Goal: Task Accomplishment & Management: Complete application form

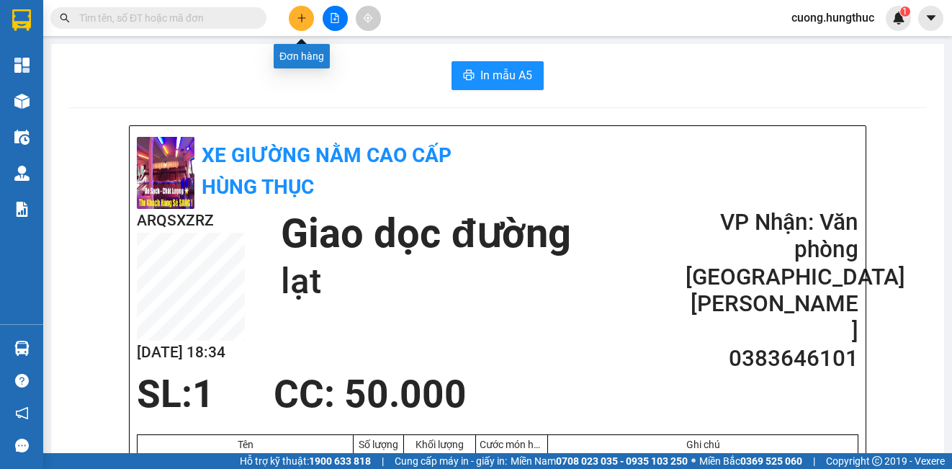
drag, startPoint x: 294, startPoint y: 20, endPoint x: 295, endPoint y: 1, distance: 19.5
click at [295, 6] on div at bounding box center [335, 18] width 108 height 25
click at [305, 22] on icon "plus" at bounding box center [302, 18] width 10 height 10
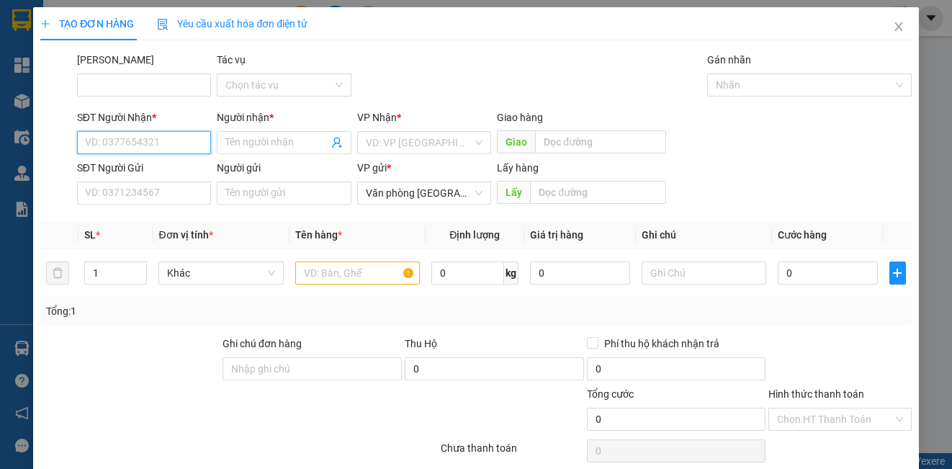
click at [114, 143] on input "SĐT Người Nhận *" at bounding box center [144, 142] width 134 height 23
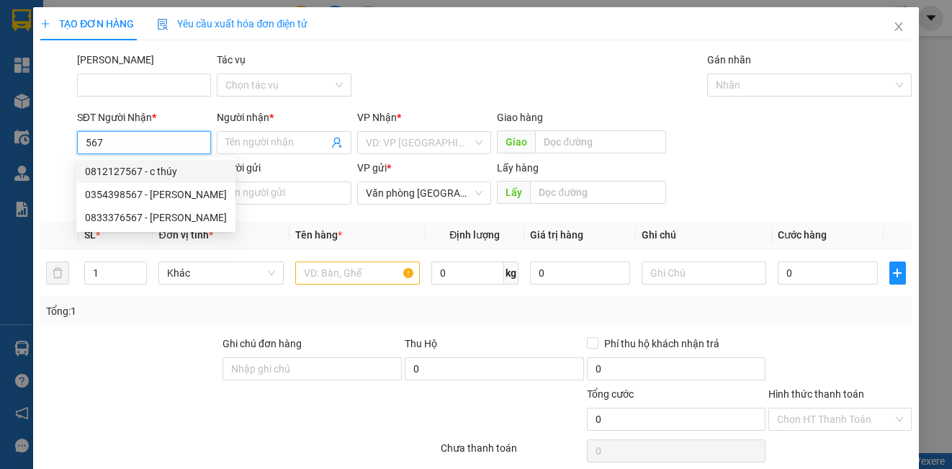
click at [143, 176] on div "0812127567 - c thúy" at bounding box center [156, 171] width 142 height 16
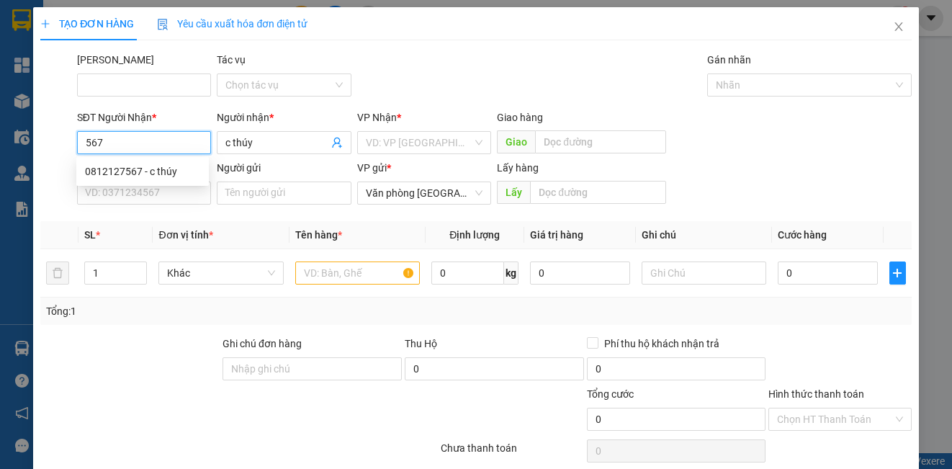
type input "0812127567"
type input "c thúy"
type input "0812127567"
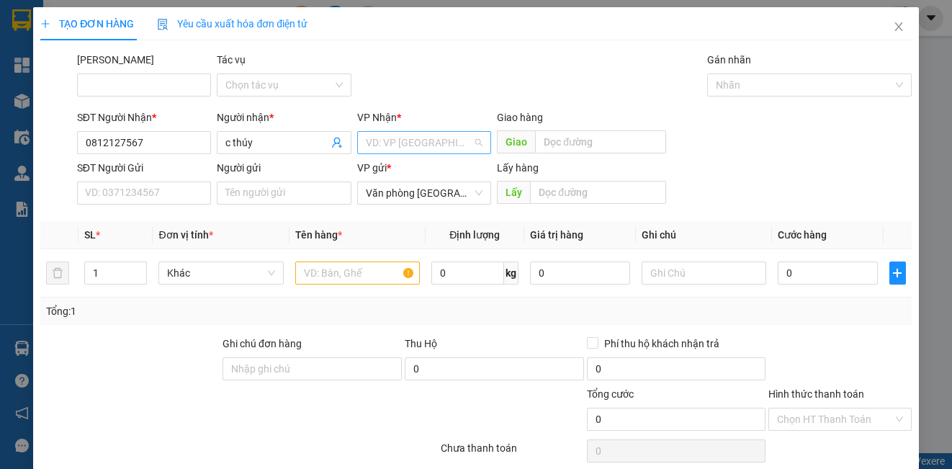
click at [433, 146] on input "search" at bounding box center [419, 143] width 107 height 22
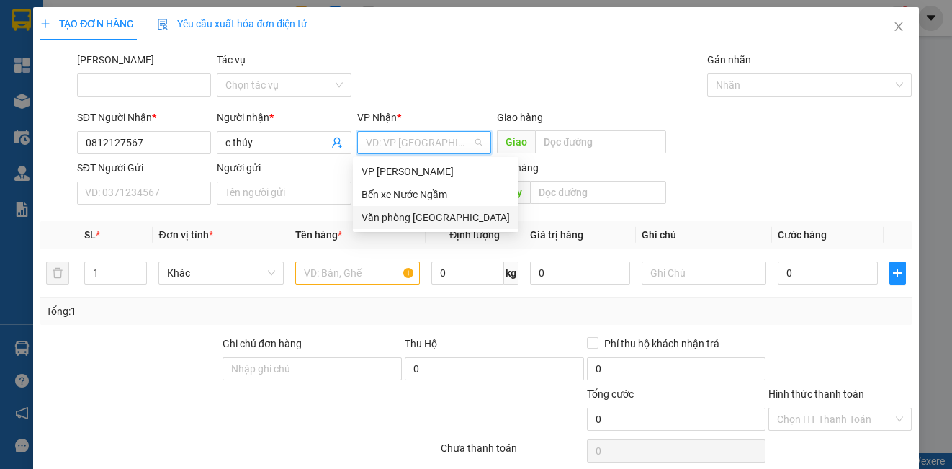
click at [444, 215] on div "Văn phòng [GEOGRAPHIC_DATA]" at bounding box center [436, 218] width 148 height 16
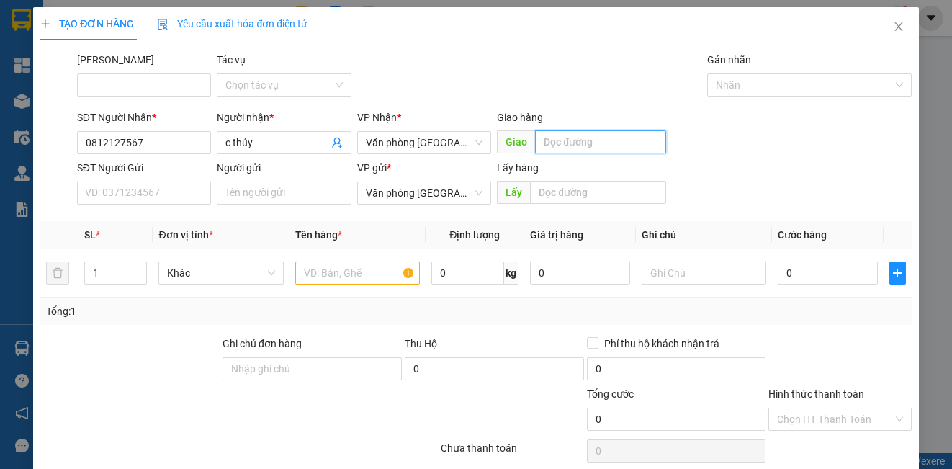
click at [568, 149] on input "text" at bounding box center [600, 141] width 131 height 23
type input "lạt"
click at [363, 278] on input "text" at bounding box center [357, 272] width 125 height 23
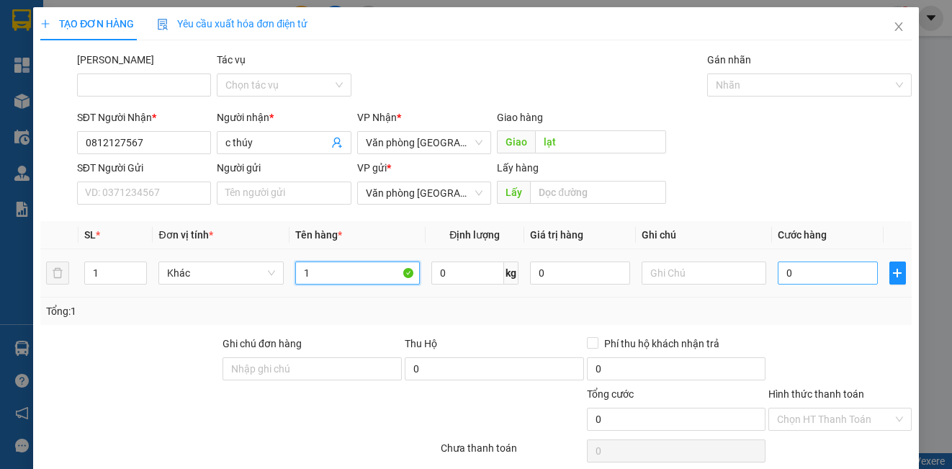
type input "1"
click at [838, 274] on input "0" at bounding box center [828, 272] width 100 height 23
type input "7"
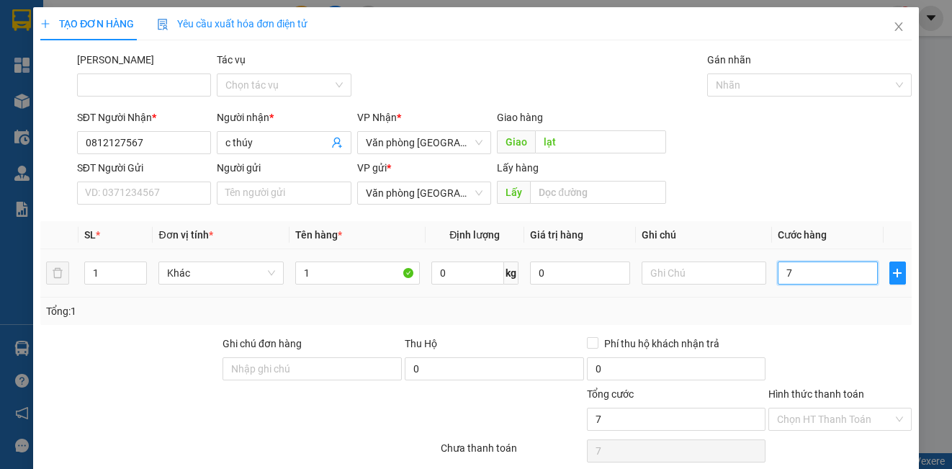
type input "70"
type input "700"
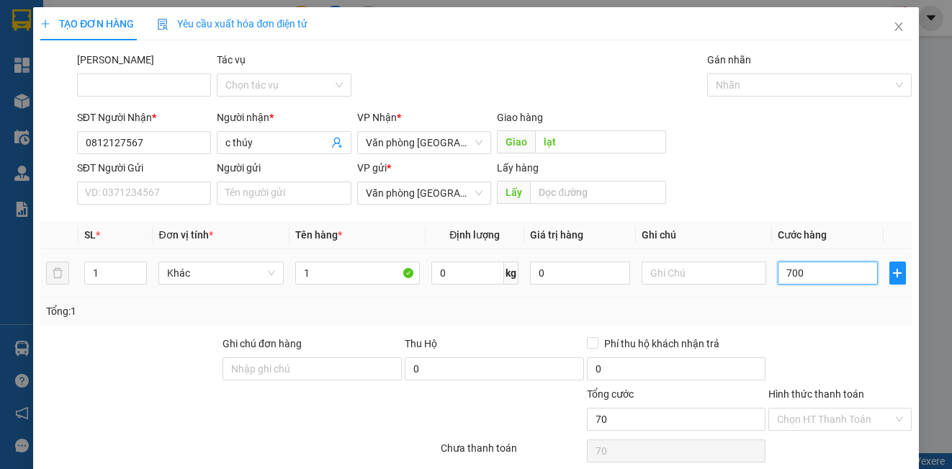
type input "700"
type input "7.000"
type input "70.000"
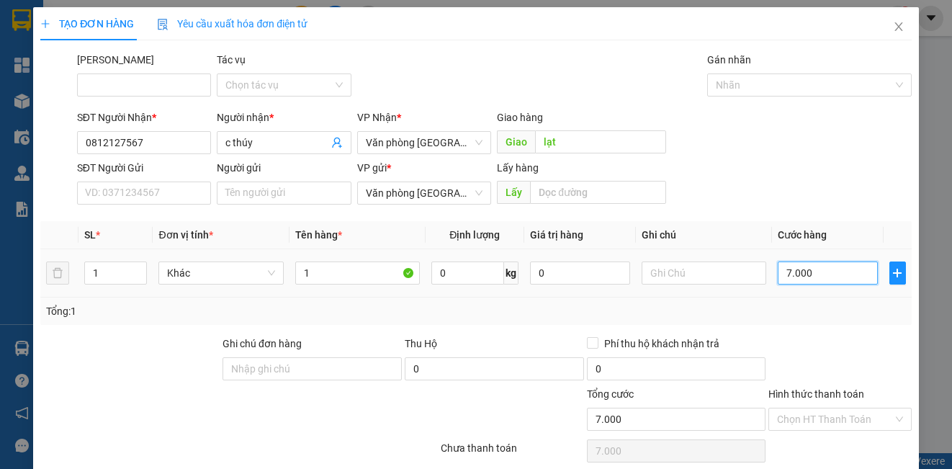
type input "70.000"
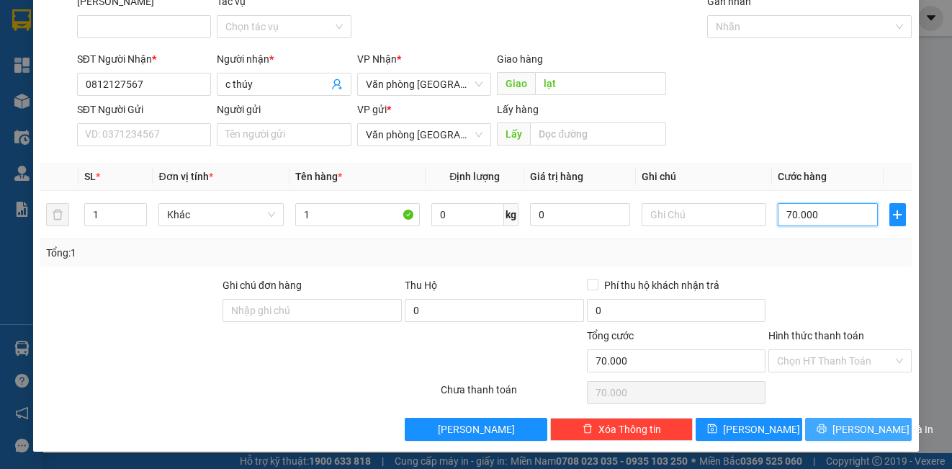
type input "70.000"
click at [824, 425] on icon "printer" at bounding box center [821, 428] width 9 height 9
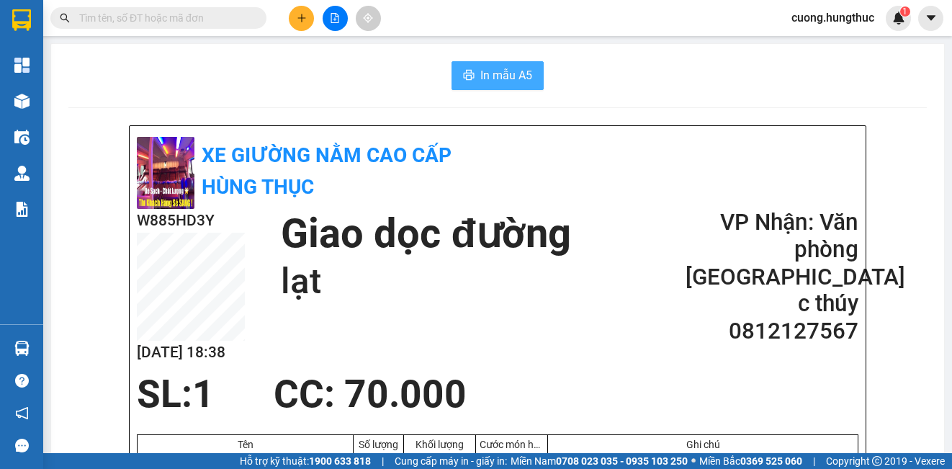
click at [486, 82] on span "In mẫu A5" at bounding box center [506, 75] width 52 height 18
drag, startPoint x: 810, startPoint y: 89, endPoint x: 533, endPoint y: 70, distance: 277.2
click at [287, 22] on div at bounding box center [335, 18] width 108 height 25
click at [301, 23] on button at bounding box center [301, 18] width 25 height 25
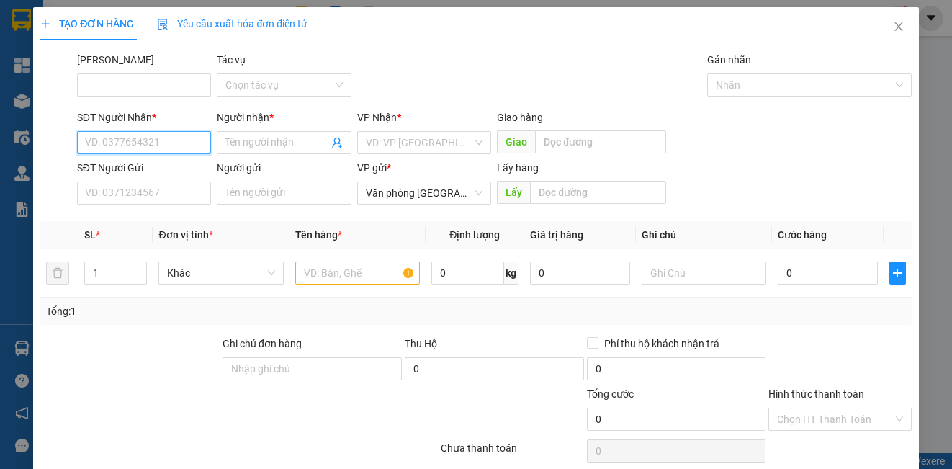
click at [166, 141] on input "SĐT Người Nhận *" at bounding box center [144, 142] width 134 height 23
click at [218, 179] on div "0352694093 - GARA CHÍNH HIỀN" at bounding box center [160, 171] width 150 height 16
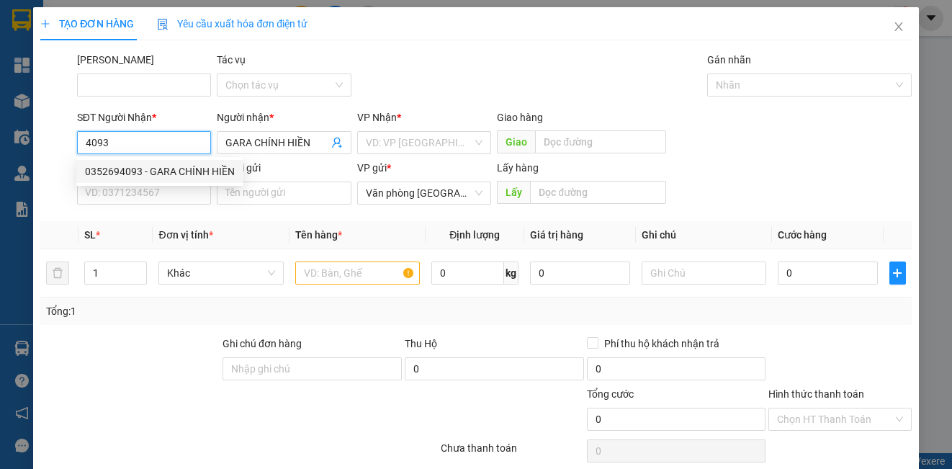
type input "0352694093"
type input "GARA CHÍNH HIỀN"
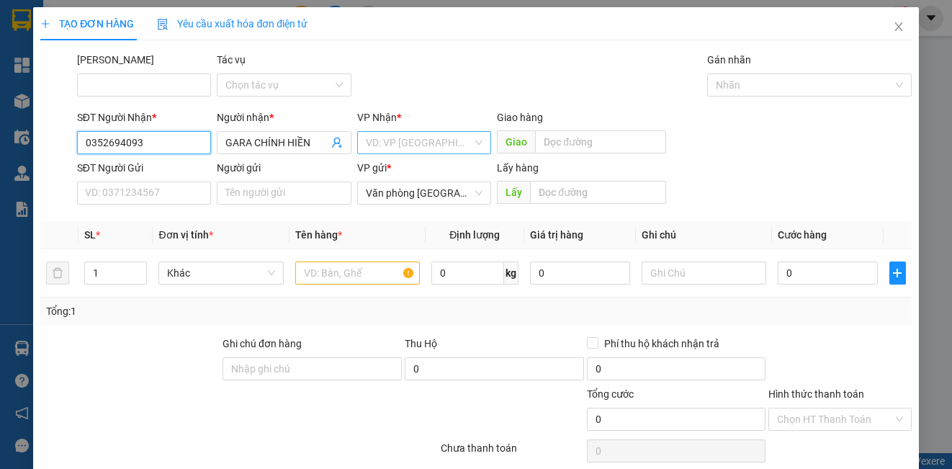
type input "0352694093"
drag, startPoint x: 409, startPoint y: 145, endPoint x: 412, endPoint y: 131, distance: 14.0
click at [411, 134] on input "search" at bounding box center [419, 143] width 107 height 22
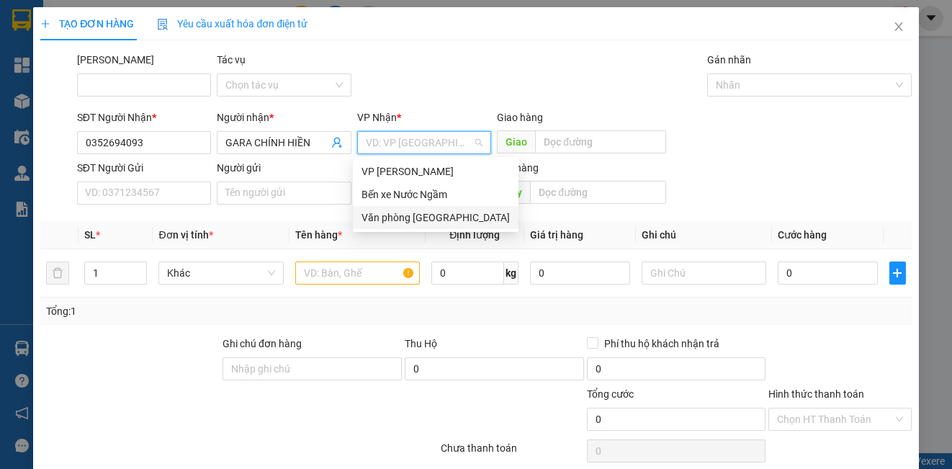
click at [415, 211] on div "Văn phòng [GEOGRAPHIC_DATA]" at bounding box center [436, 218] width 148 height 16
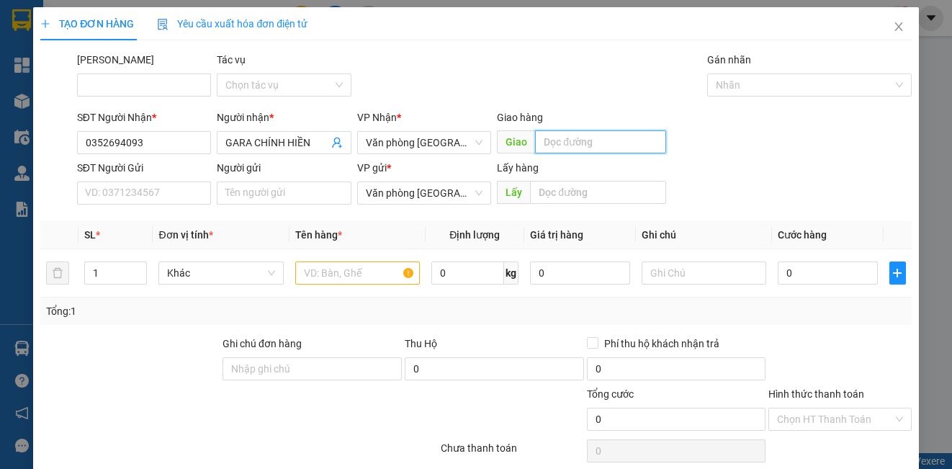
click at [589, 142] on input "text" at bounding box center [600, 141] width 131 height 23
type input "lạt"
click at [329, 269] on input "text" at bounding box center [357, 272] width 125 height 23
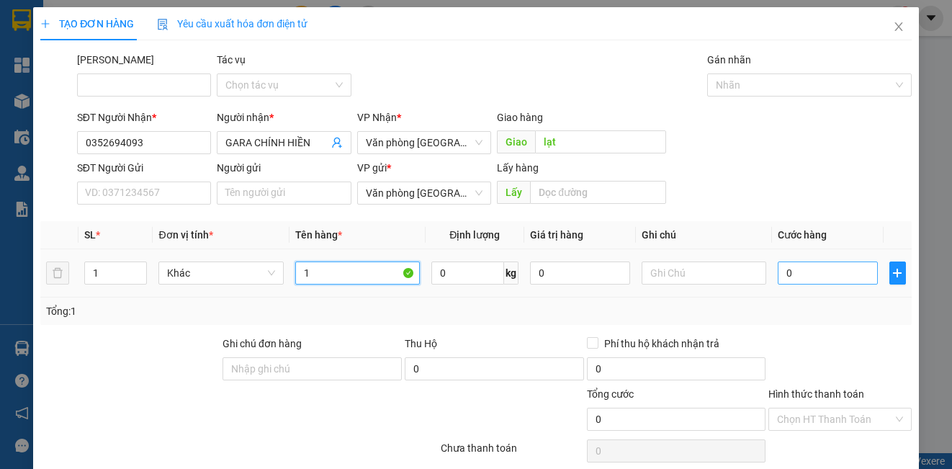
type input "1"
click at [804, 275] on input "0" at bounding box center [828, 272] width 100 height 23
type input "5"
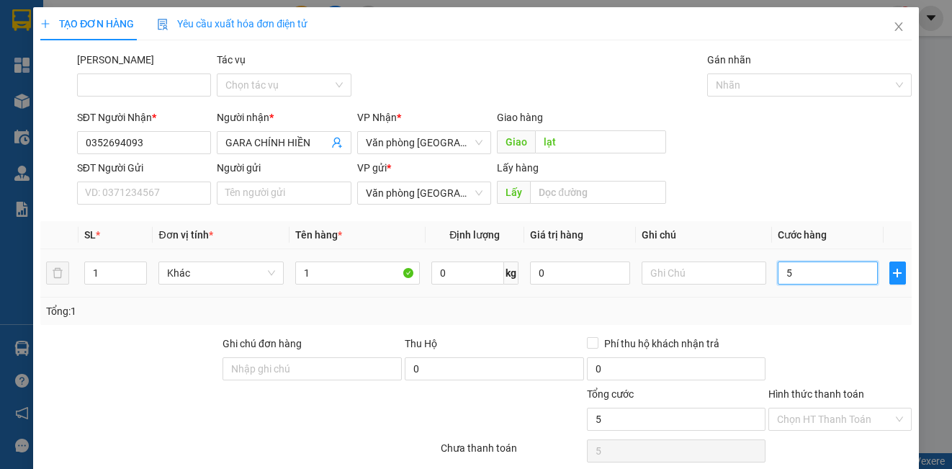
type input "50"
type input "500"
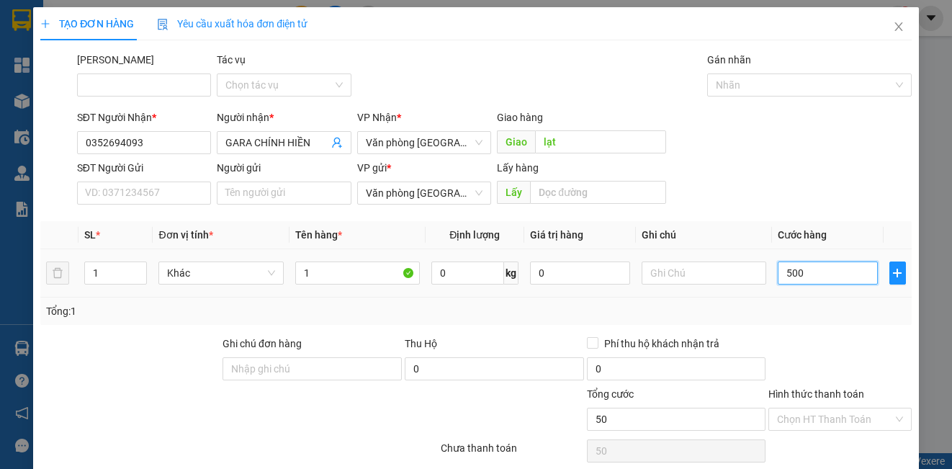
type input "500"
type input "5.000"
type input "50.000"
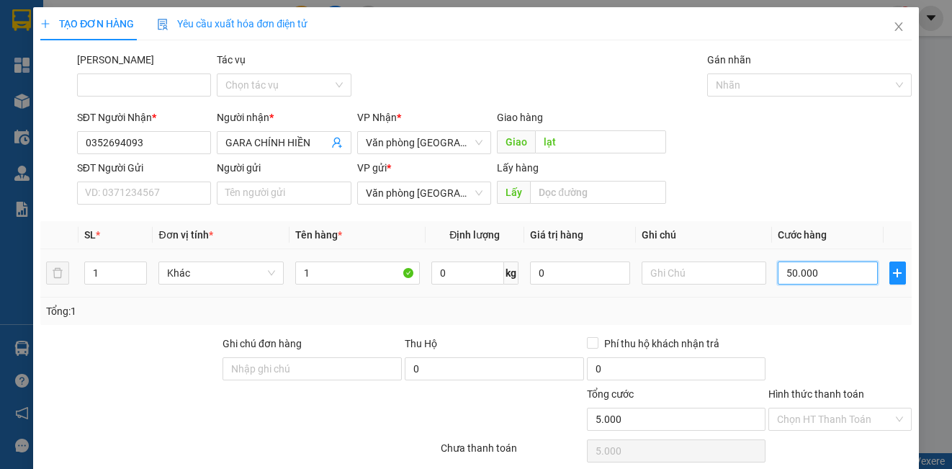
type input "50.000"
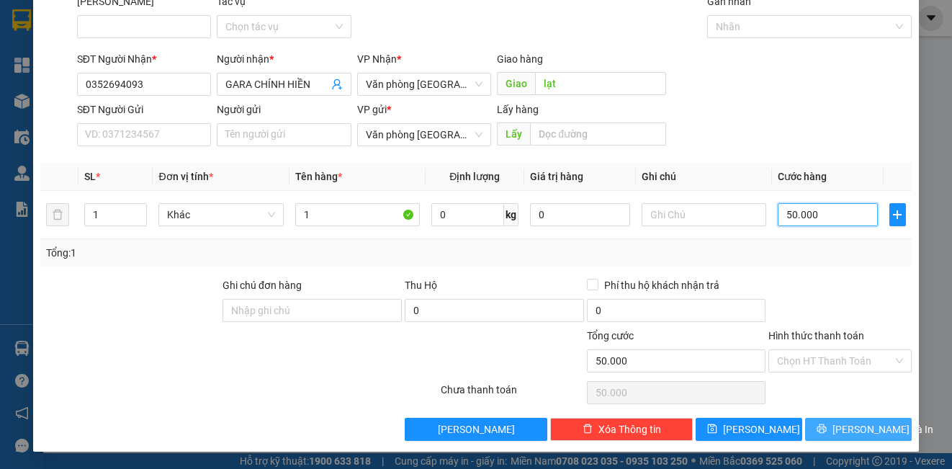
type input "50.000"
click at [824, 423] on icon "printer" at bounding box center [822, 428] width 10 height 10
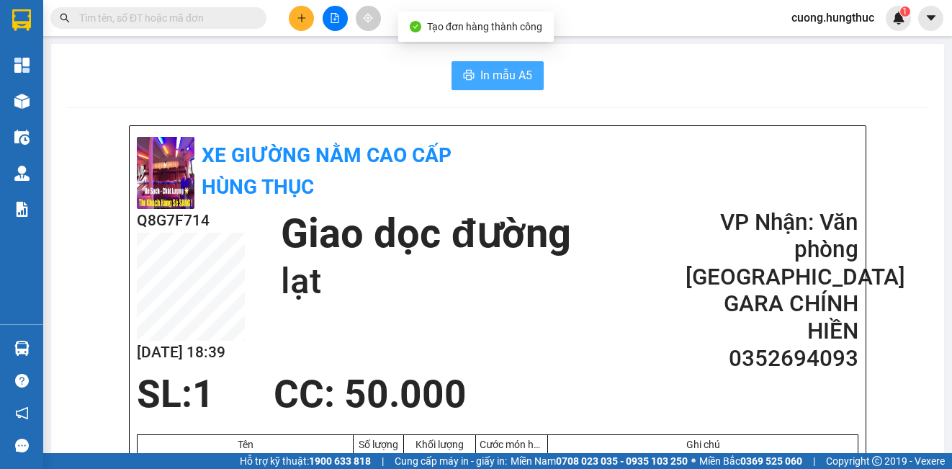
click at [511, 83] on span "In mẫu A5" at bounding box center [506, 75] width 52 height 18
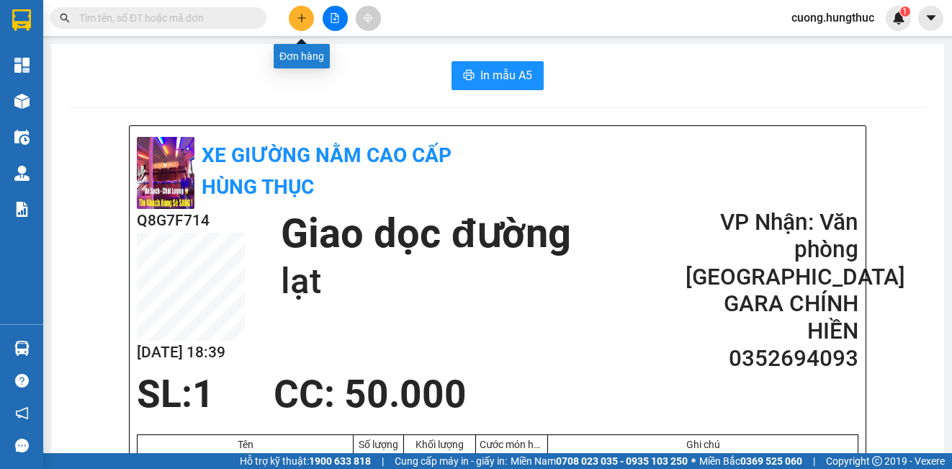
click at [304, 19] on icon "plus" at bounding box center [302, 18] width 10 height 10
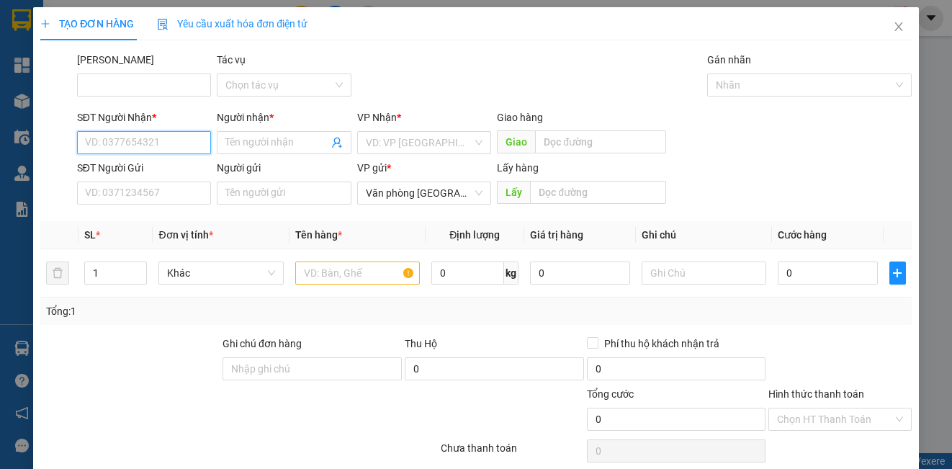
click at [143, 147] on input "SĐT Người Nhận *" at bounding box center [144, 142] width 134 height 23
click at [138, 173] on div "0348191293 - anh đạt" at bounding box center [142, 171] width 115 height 16
type input "0348191293"
type input "anh đạt"
type input "0348191293"
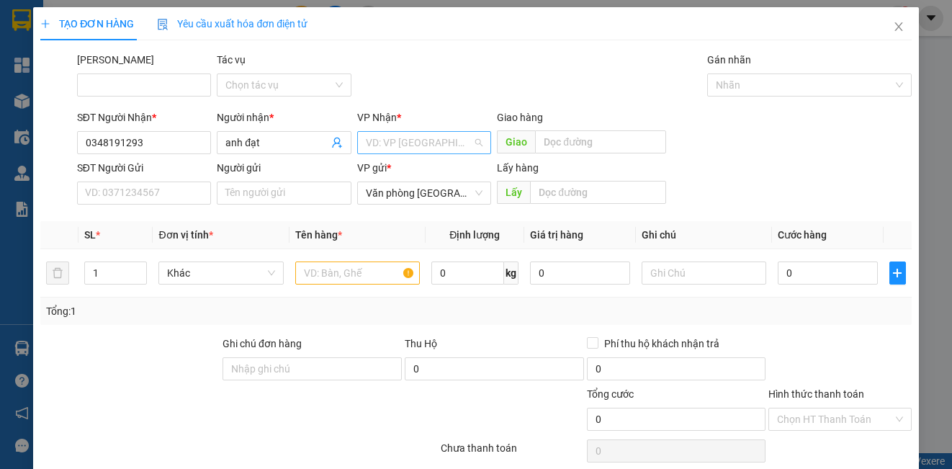
click at [372, 141] on input "search" at bounding box center [419, 143] width 107 height 22
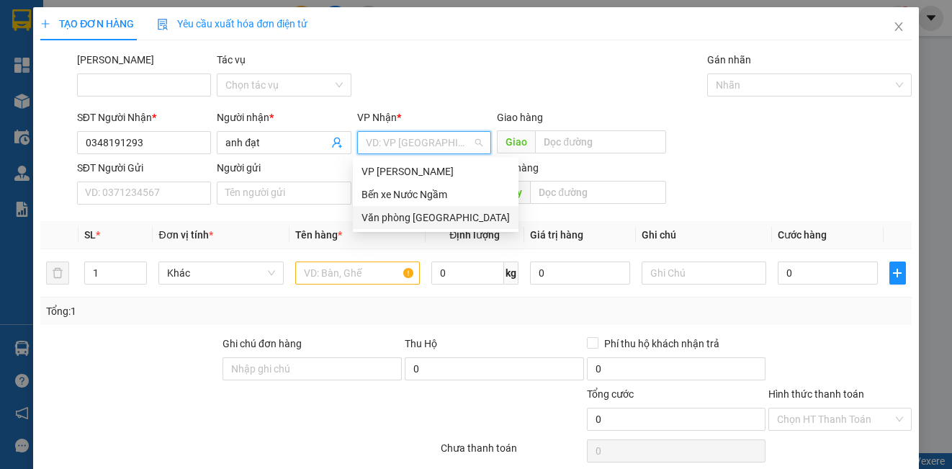
drag, startPoint x: 414, startPoint y: 212, endPoint x: 417, endPoint y: 205, distance: 7.8
click at [416, 206] on div "Văn phòng [GEOGRAPHIC_DATA]" at bounding box center [436, 217] width 166 height 23
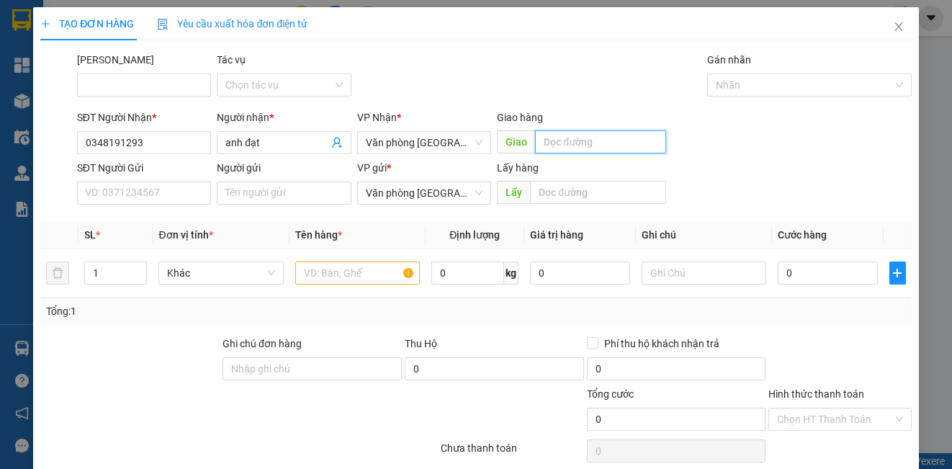
click at [544, 145] on input "text" at bounding box center [600, 141] width 131 height 23
type input "lạt"
click at [356, 276] on input "text" at bounding box center [357, 272] width 125 height 23
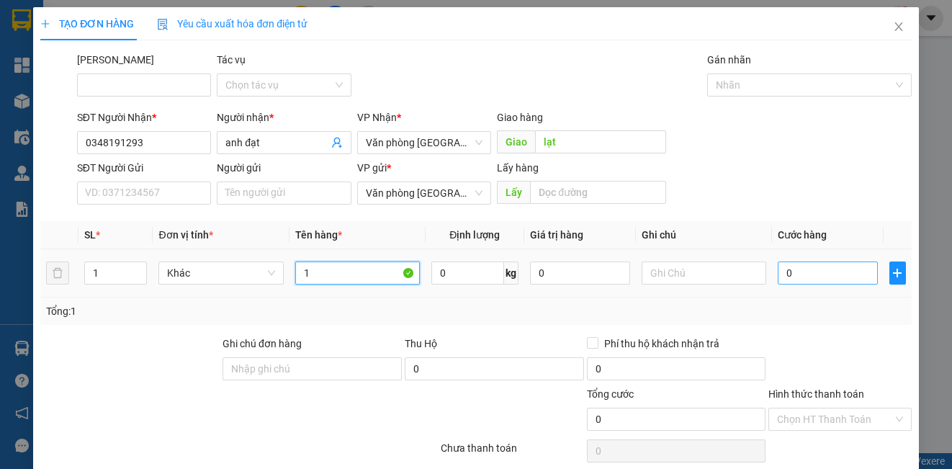
type input "1"
click at [793, 272] on input "0" at bounding box center [828, 272] width 100 height 23
type input "5"
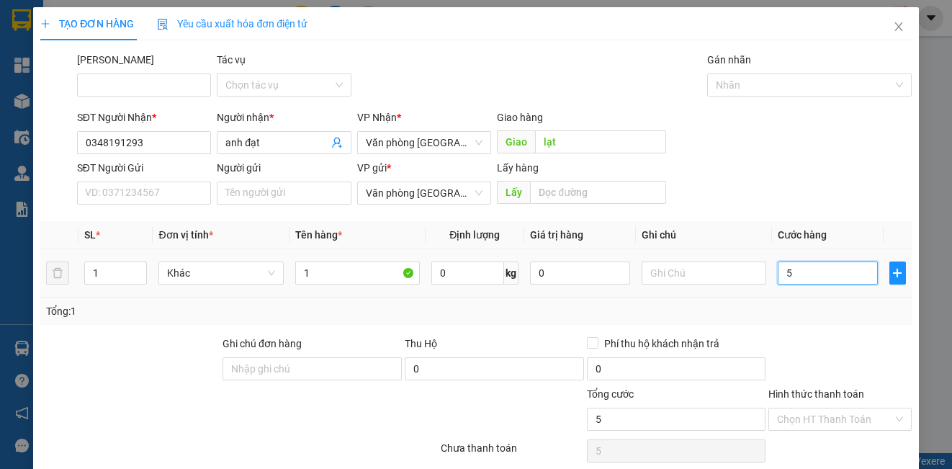
type input "50"
type input "500"
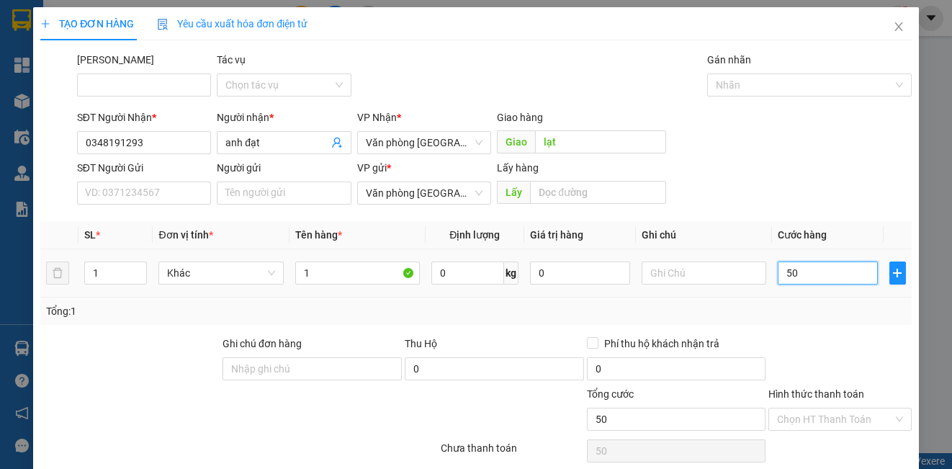
type input "500"
type input "5.000"
type input "50.000"
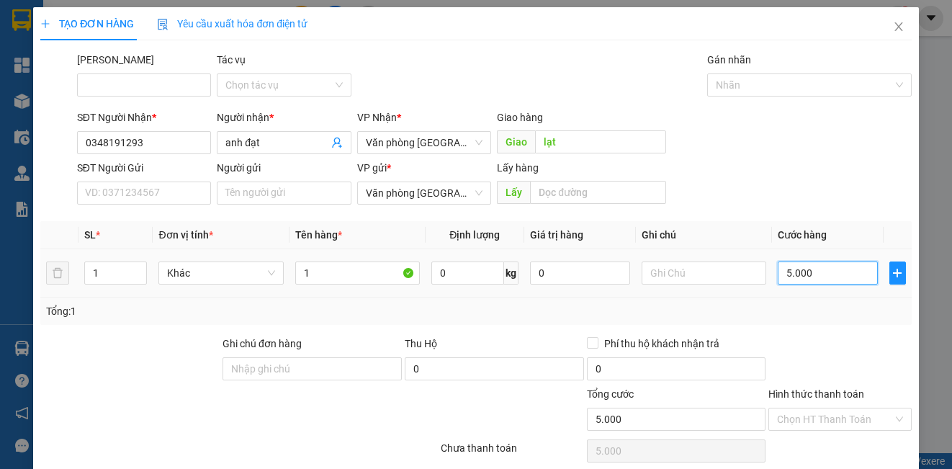
type input "50.000"
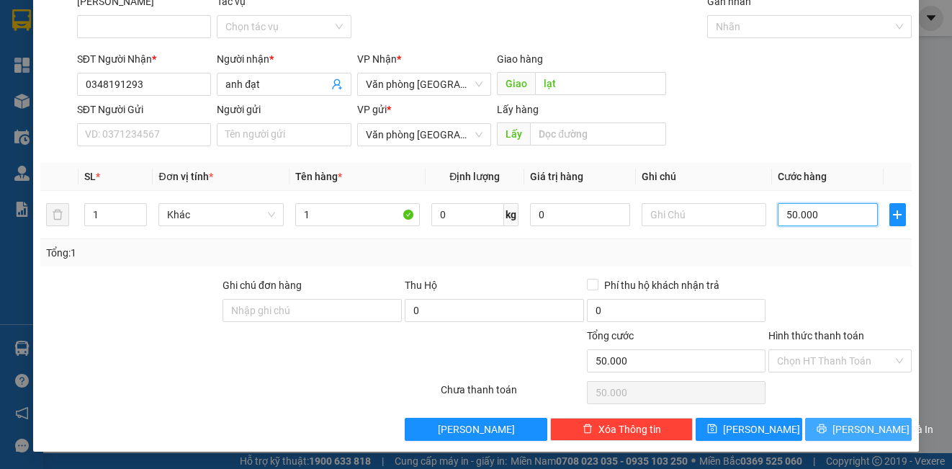
type input "50.000"
click at [846, 428] on span "[PERSON_NAME] và In" at bounding box center [883, 429] width 101 height 16
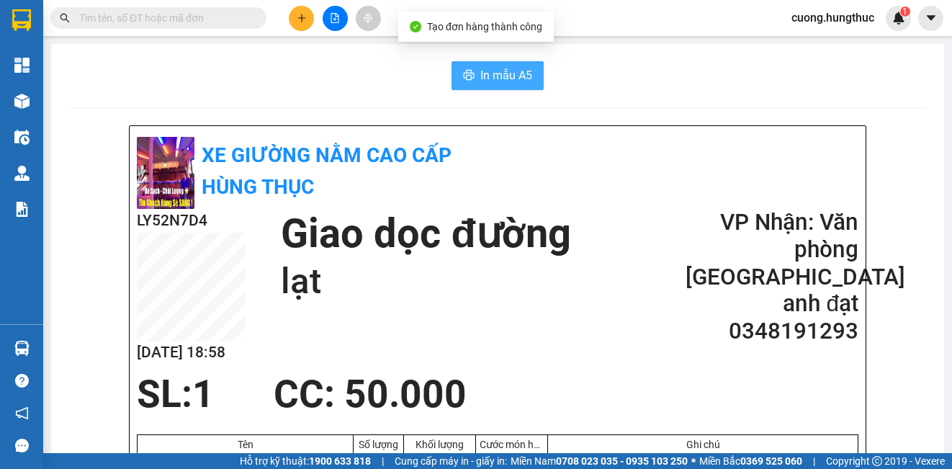
click at [506, 73] on span "In mẫu A5" at bounding box center [506, 75] width 52 height 18
